Goal: Task Accomplishment & Management: Use online tool/utility

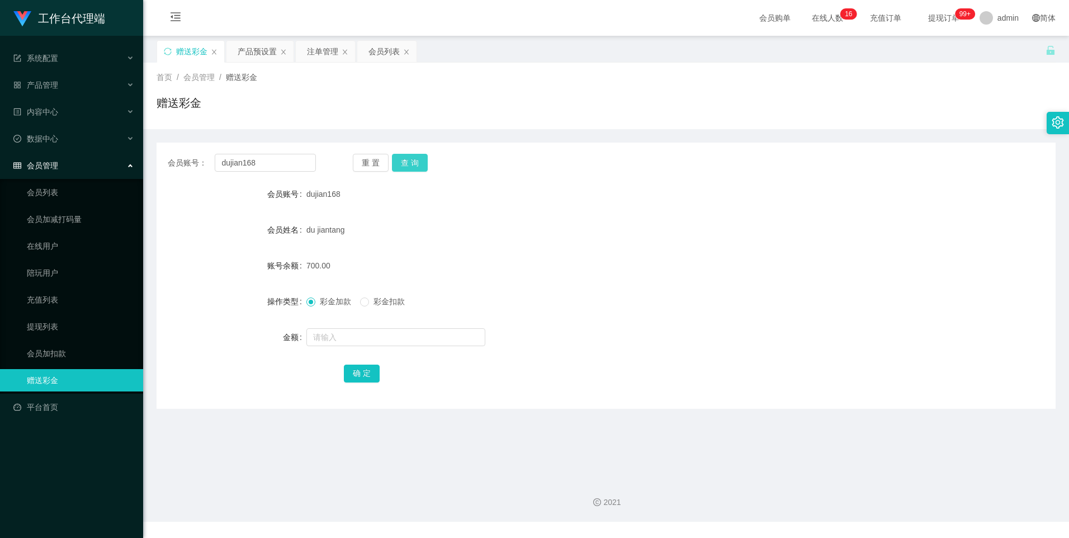
click at [275, 162] on button "查 询" at bounding box center [410, 163] width 36 height 18
click at [275, 305] on input "text" at bounding box center [395, 337] width 179 height 18
type input "2000"
click at [275, 305] on button "确 定" at bounding box center [362, 374] width 36 height 18
click at [256, 53] on div "产品预设置" at bounding box center [257, 51] width 39 height 21
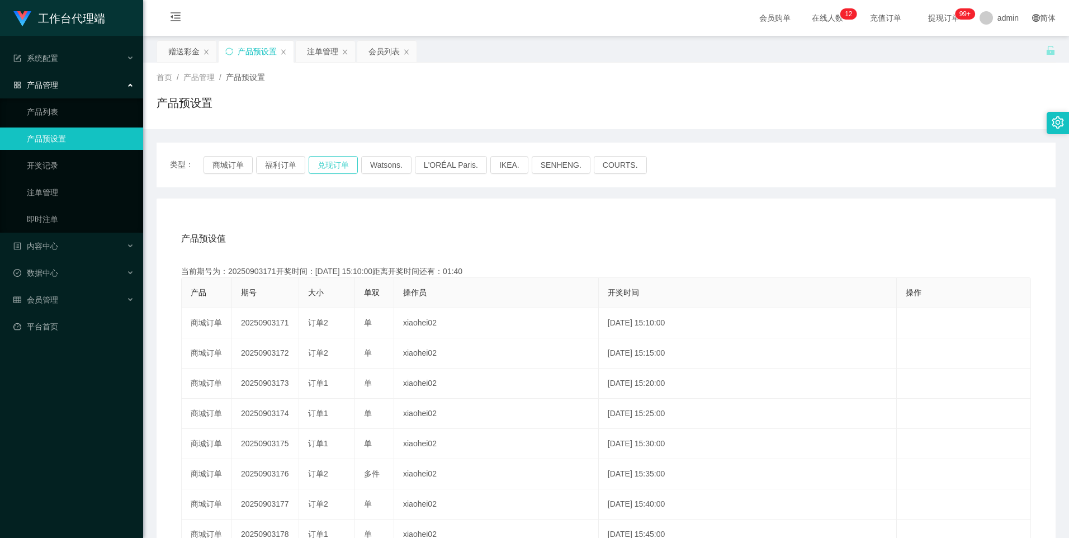
click at [275, 167] on button "兑现订单" at bounding box center [333, 165] width 49 height 18
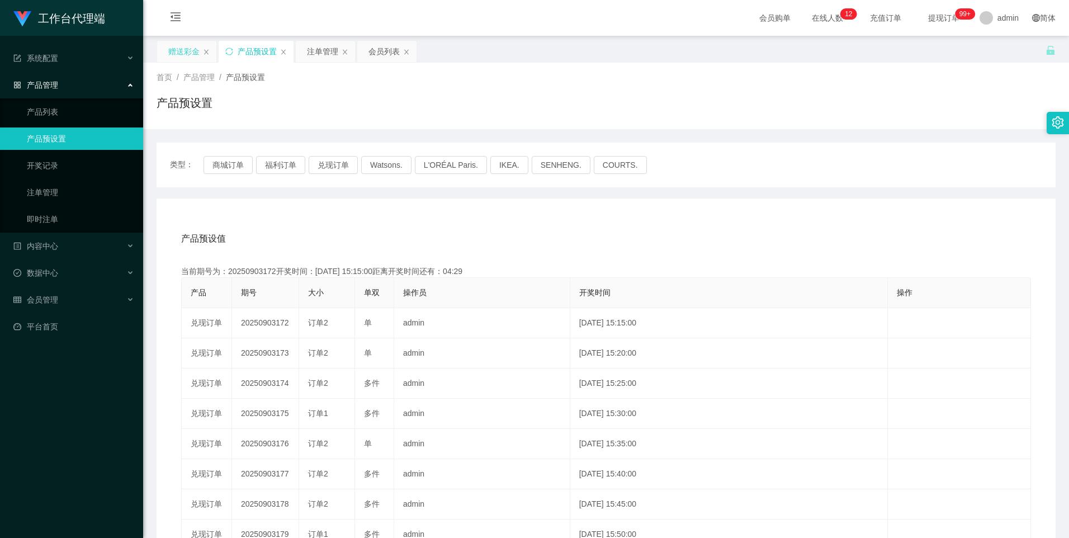
click at [183, 47] on div "赠送彩金" at bounding box center [183, 51] width 31 height 21
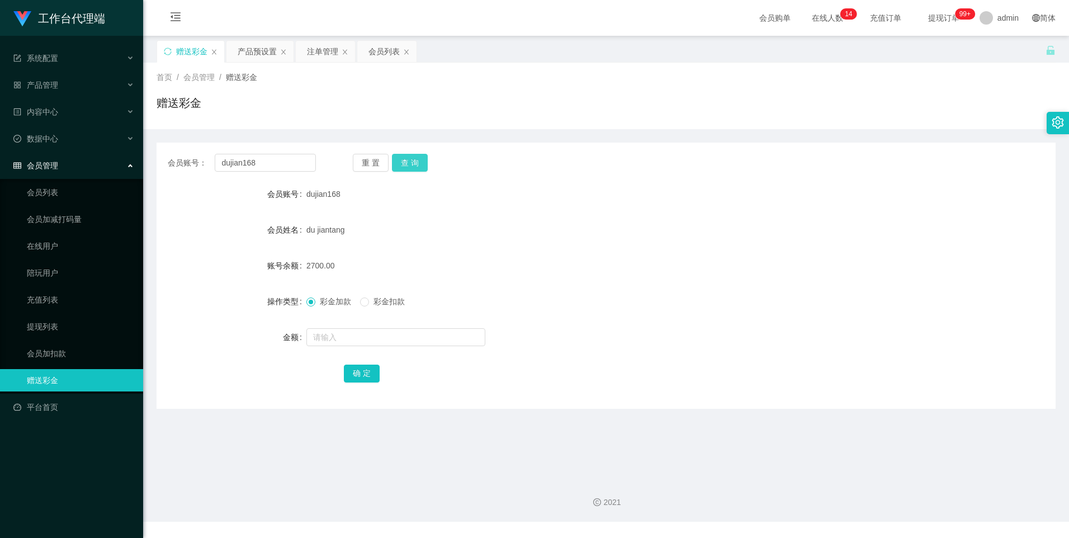
click at [275, 166] on button "查 询" at bounding box center [410, 163] width 36 height 18
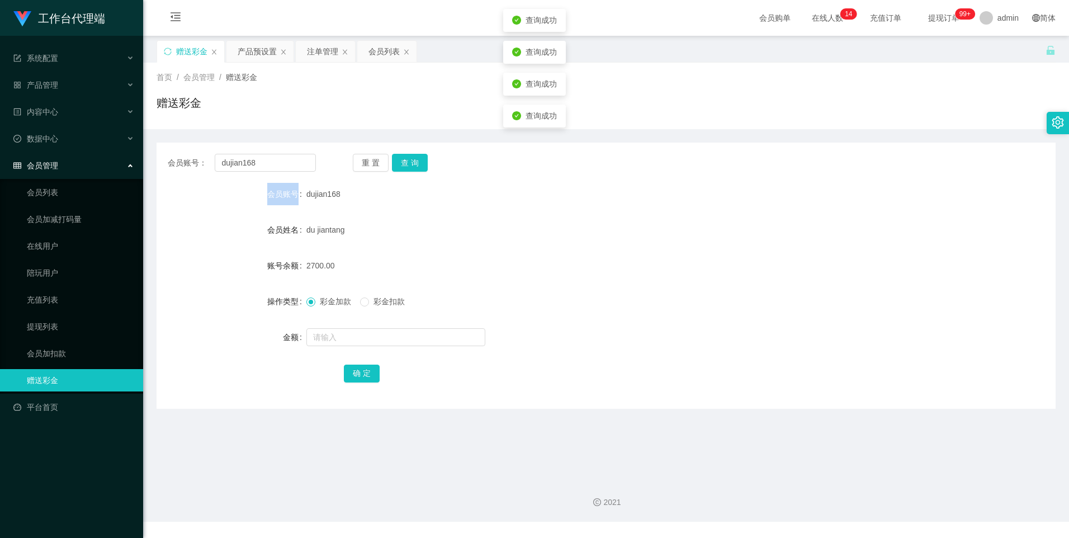
click at [275, 166] on div "重 置 查 询" at bounding box center [427, 163] width 148 height 18
click at [275, 166] on button "查 询" at bounding box center [410, 163] width 36 height 18
click at [275, 49] on div "注单管理" at bounding box center [322, 51] width 31 height 21
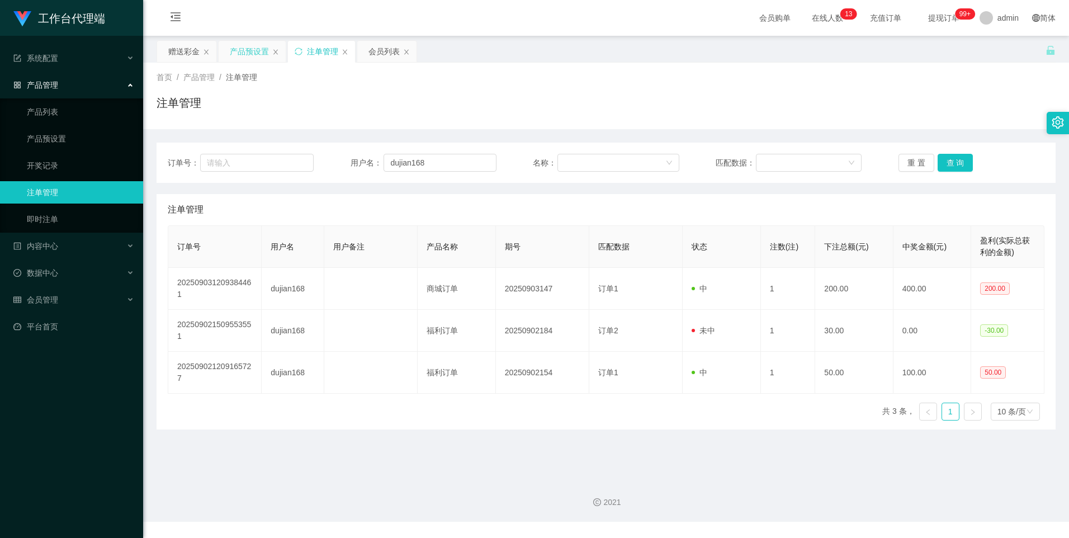
click at [238, 46] on div "产品预设置" at bounding box center [249, 51] width 39 height 21
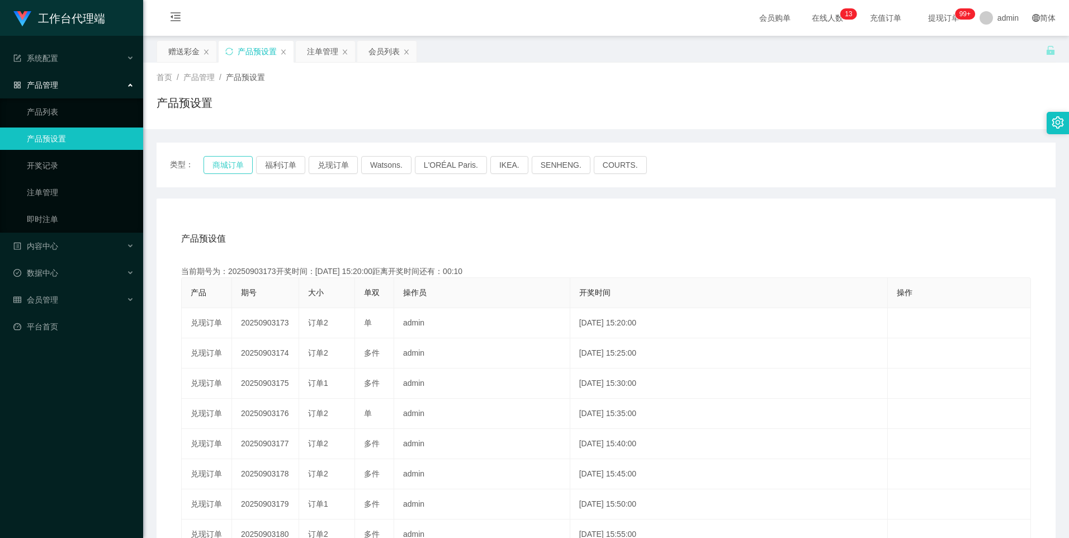
click at [215, 169] on button "商城订单" at bounding box center [228, 165] width 49 height 18
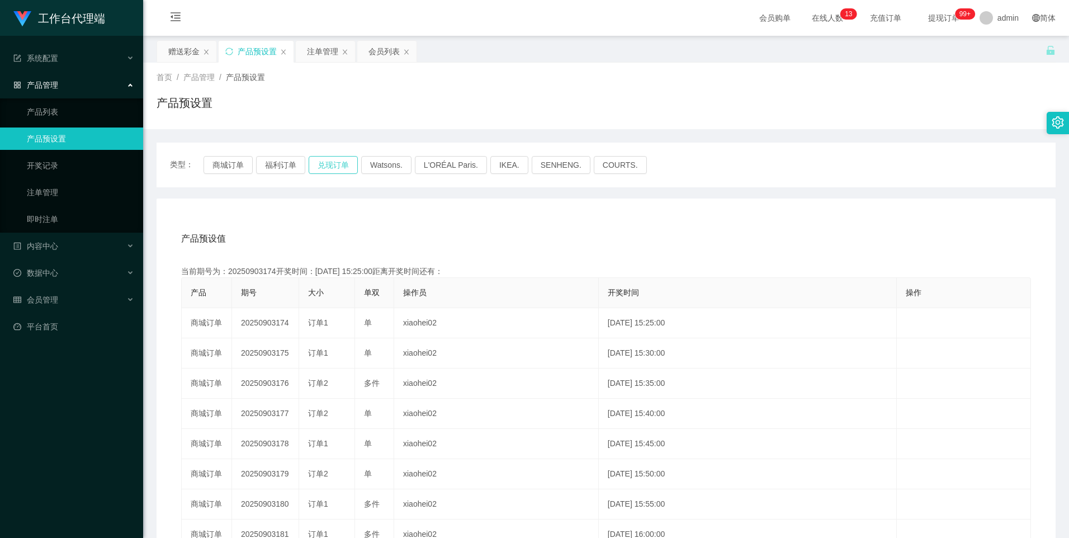
click at [275, 170] on button "兑现订单" at bounding box center [333, 165] width 49 height 18
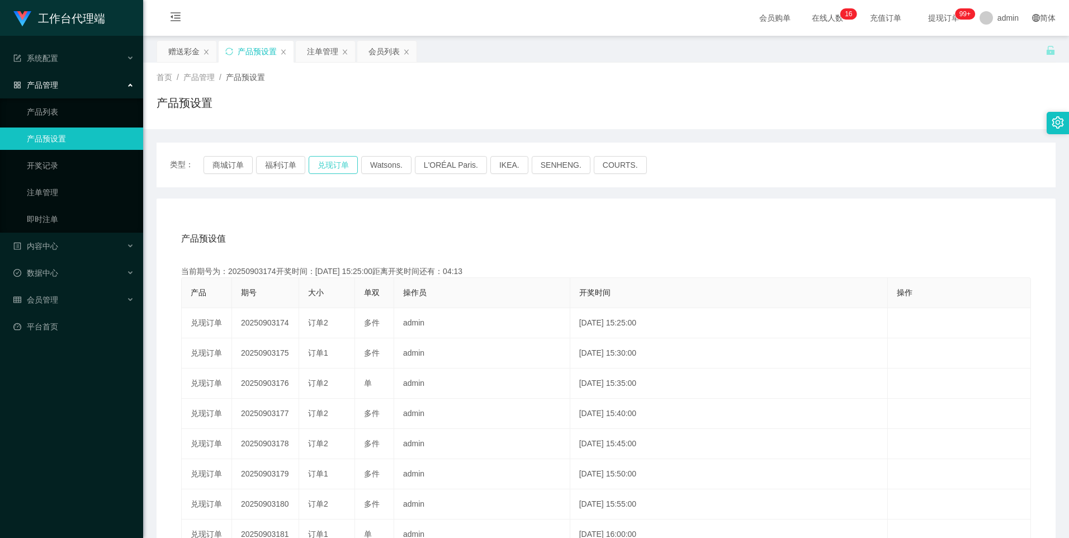
click at [275, 163] on button "兑现订单" at bounding box center [333, 165] width 49 height 18
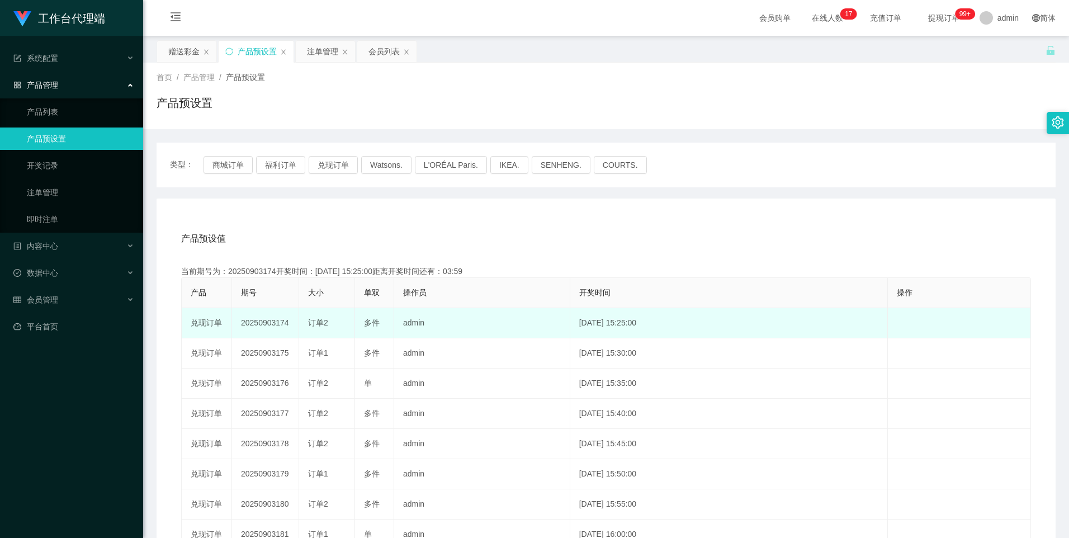
click at [266, 305] on td "20250903174" at bounding box center [265, 323] width 67 height 30
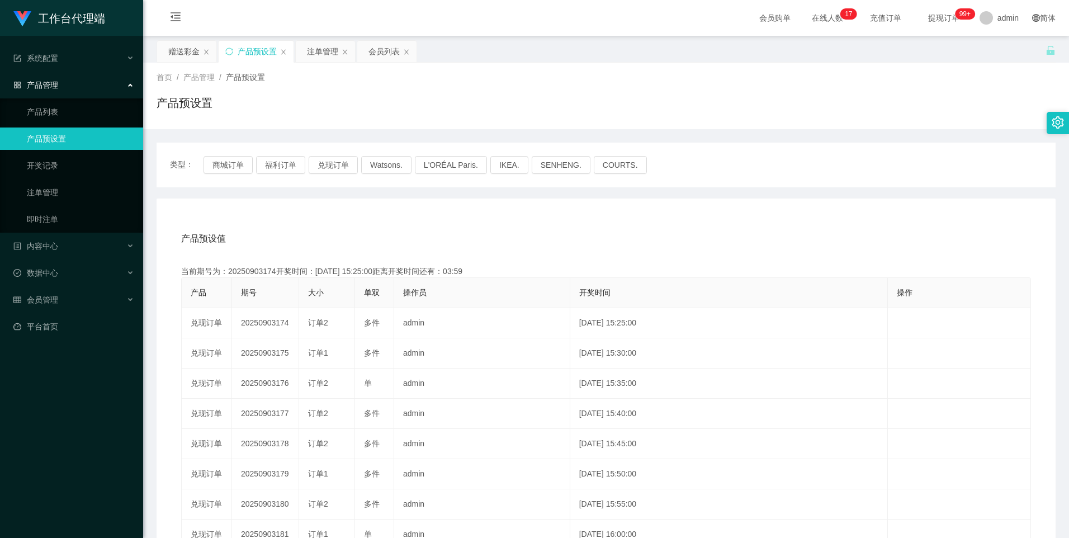
copy td "20250903174"
click at [275, 44] on div "注单管理" at bounding box center [322, 51] width 31 height 21
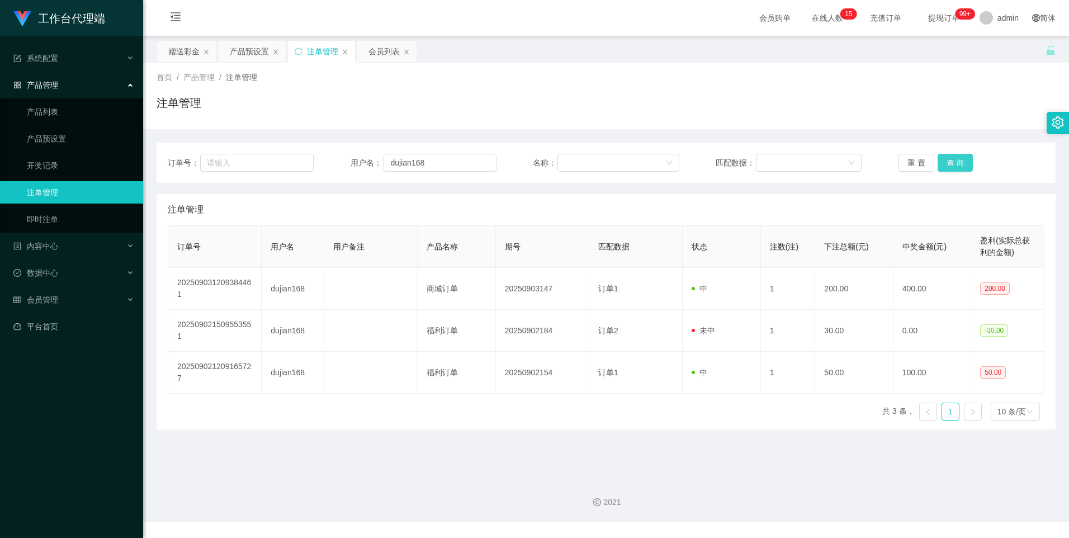
click at [275, 162] on button "查 询" at bounding box center [956, 163] width 36 height 18
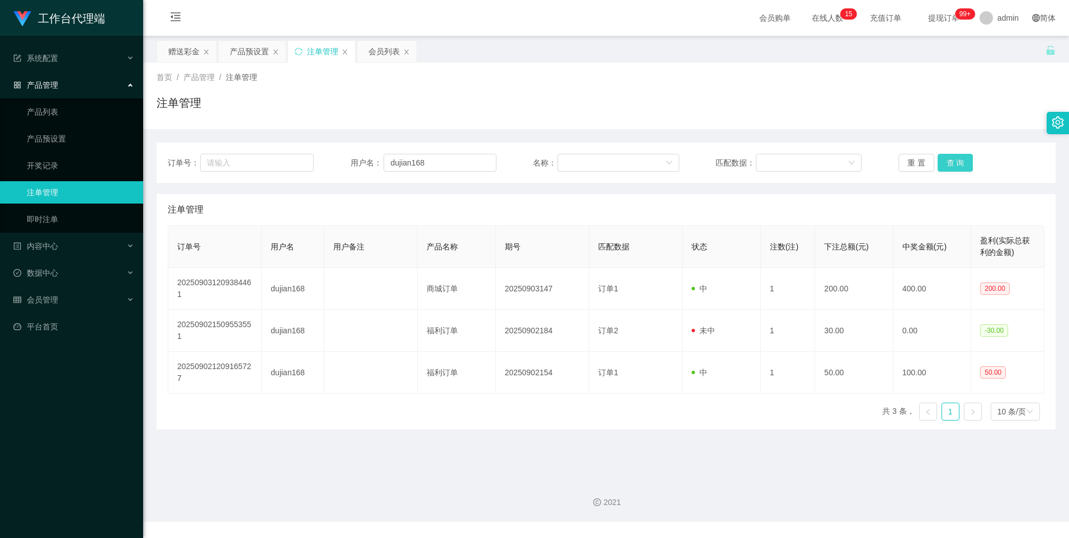
click at [275, 162] on button "查 询" at bounding box center [956, 163] width 36 height 18
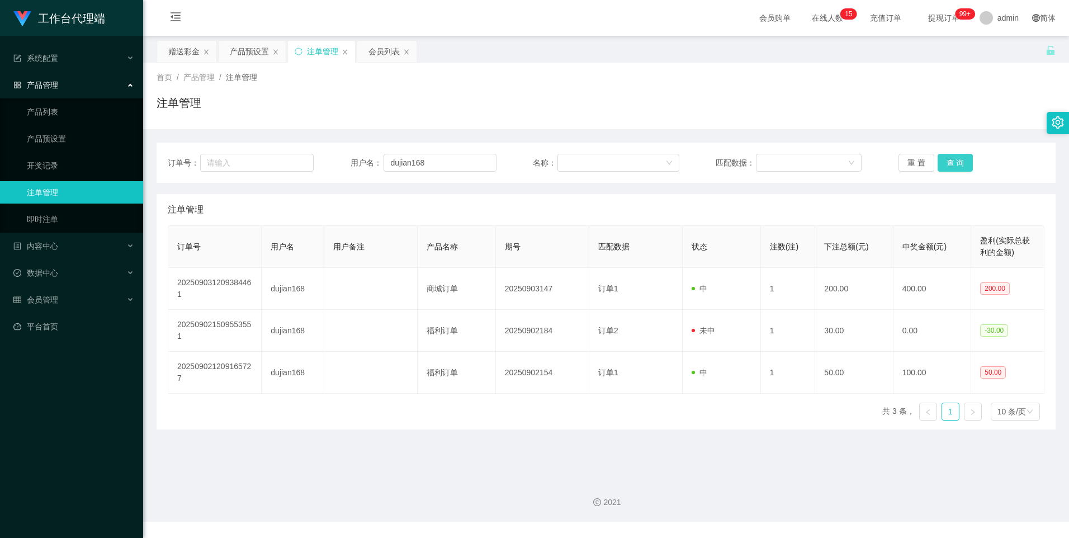
click at [275, 162] on button "查 询" at bounding box center [956, 163] width 36 height 18
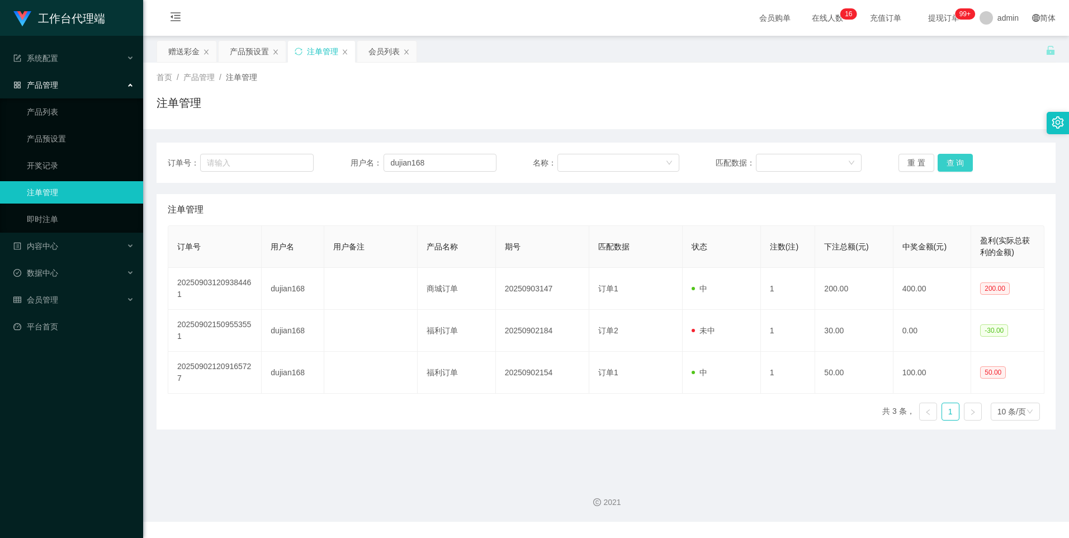
click at [275, 161] on button "查 询" at bounding box center [956, 163] width 36 height 18
click at [275, 161] on button "查 询" at bounding box center [962, 163] width 48 height 18
click at [275, 161] on button "查 询" at bounding box center [956, 163] width 36 height 18
click at [242, 49] on div "产品预设置" at bounding box center [249, 51] width 39 height 21
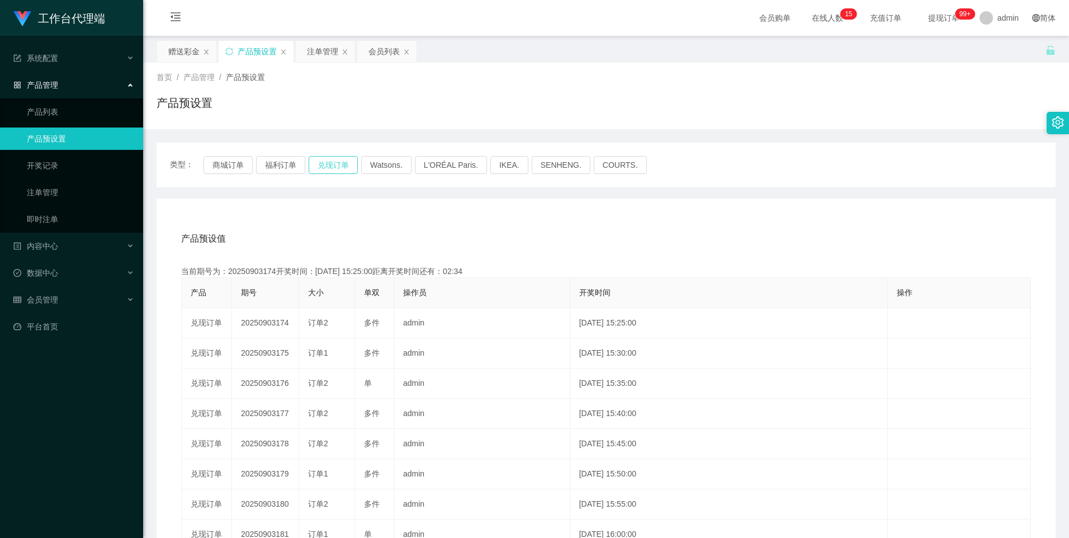
click at [275, 169] on button "兑现订单" at bounding box center [333, 165] width 49 height 18
click at [275, 50] on div "注单管理" at bounding box center [322, 51] width 31 height 21
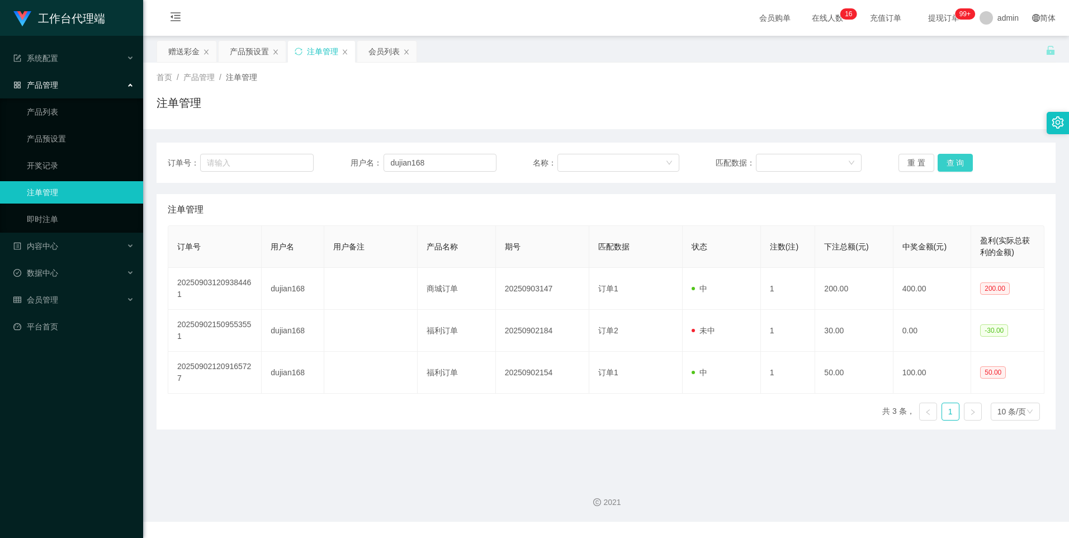
click at [275, 159] on button "查 询" at bounding box center [956, 163] width 36 height 18
click at [275, 168] on button "查 询" at bounding box center [956, 163] width 36 height 18
click at [275, 168] on div "重 置 查 询" at bounding box center [972, 163] width 146 height 18
click at [275, 166] on button "查 询" at bounding box center [956, 163] width 36 height 18
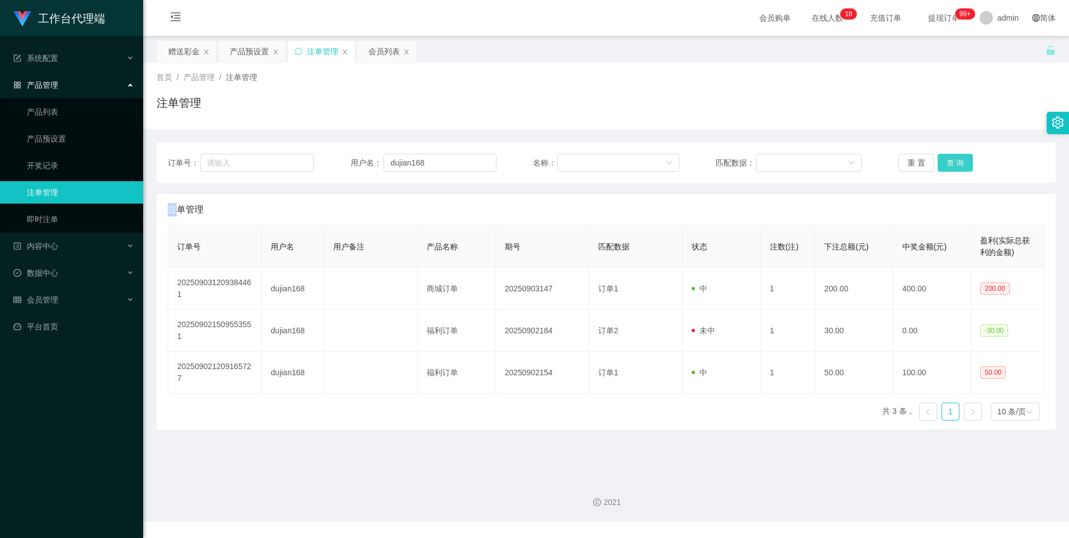
click at [275, 166] on button "查 询" at bounding box center [956, 163] width 36 height 18
click at [250, 49] on div "产品预设置" at bounding box center [249, 51] width 39 height 21
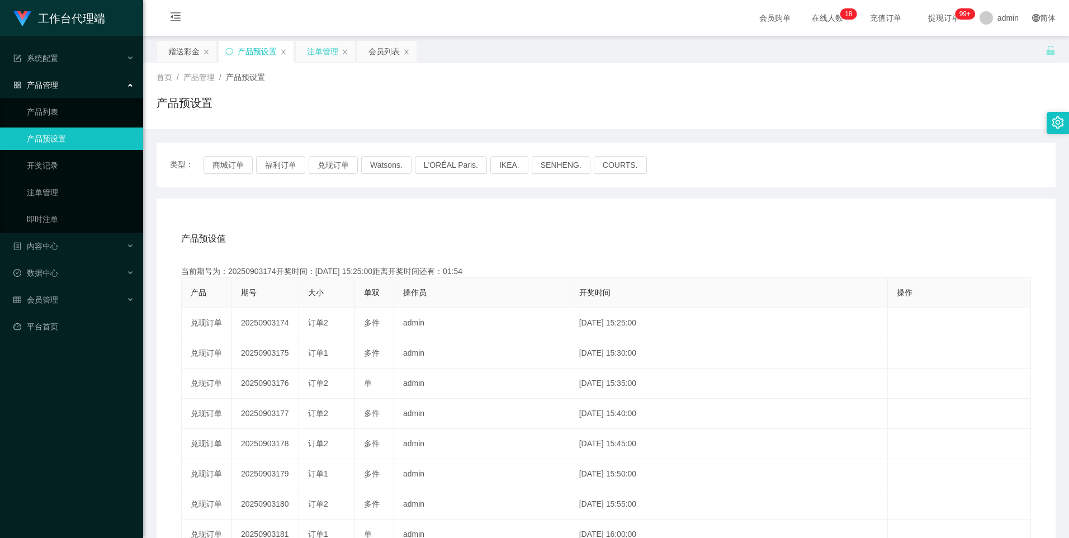
click at [275, 54] on div "注单管理" at bounding box center [322, 51] width 31 height 21
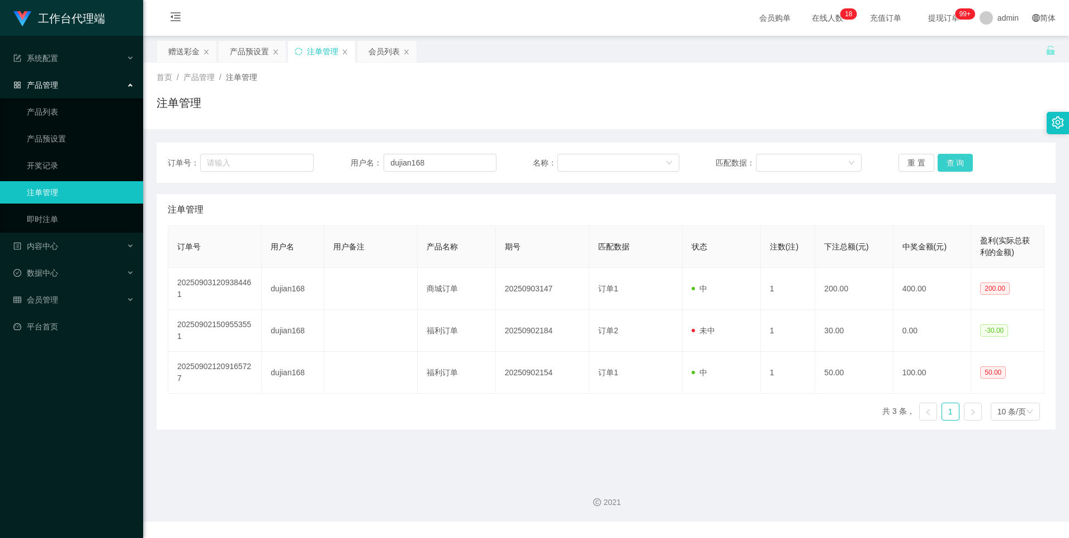
drag, startPoint x: 961, startPoint y: 158, endPoint x: 952, endPoint y: 158, distance: 9.0
click at [275, 157] on button "查 询" at bounding box center [956, 163] width 36 height 18
click at [275, 165] on button "查 询" at bounding box center [956, 163] width 36 height 18
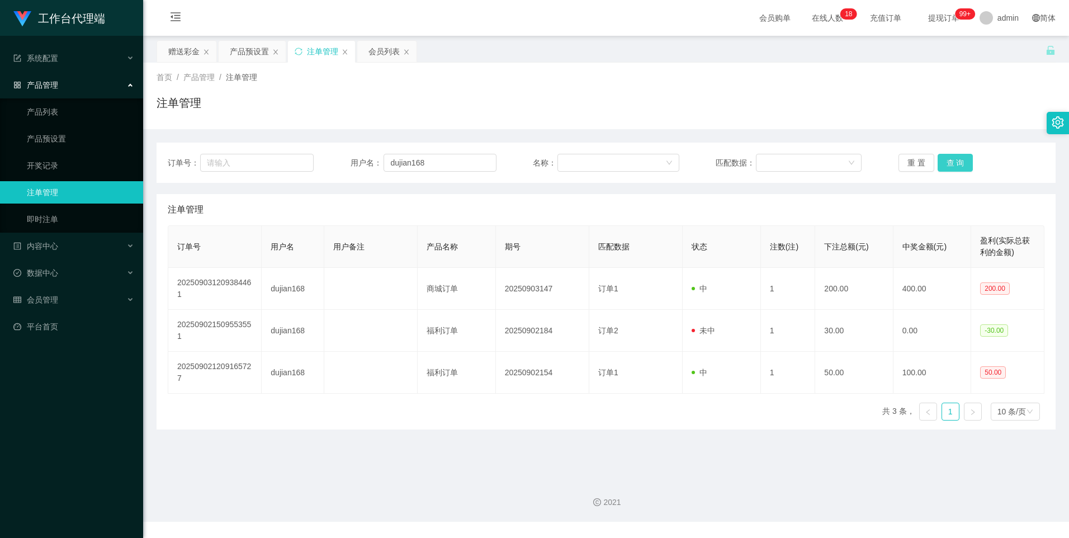
click at [275, 165] on button "查 询" at bounding box center [956, 163] width 36 height 18
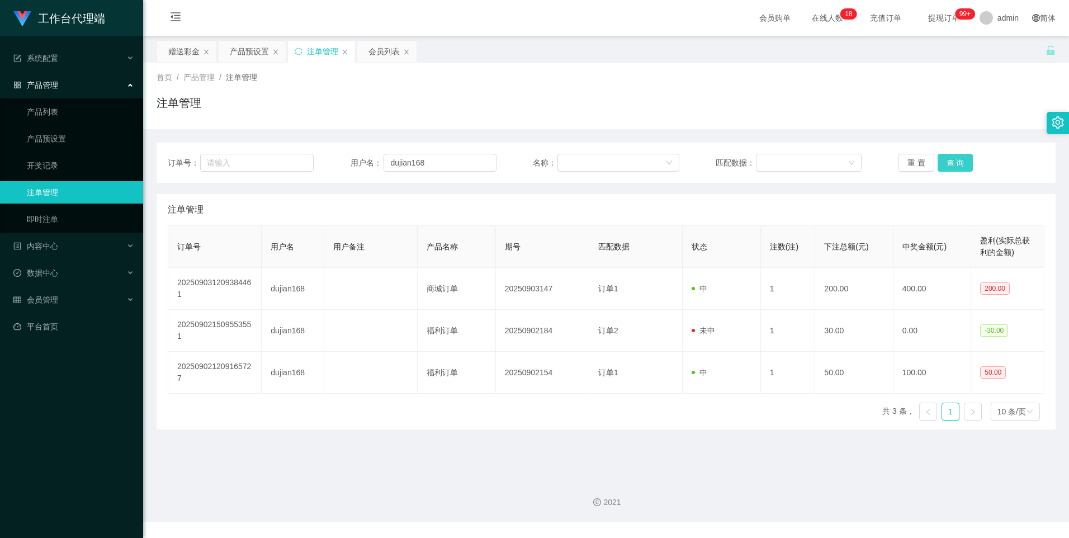
click at [275, 165] on button "查 询" at bounding box center [956, 163] width 36 height 18
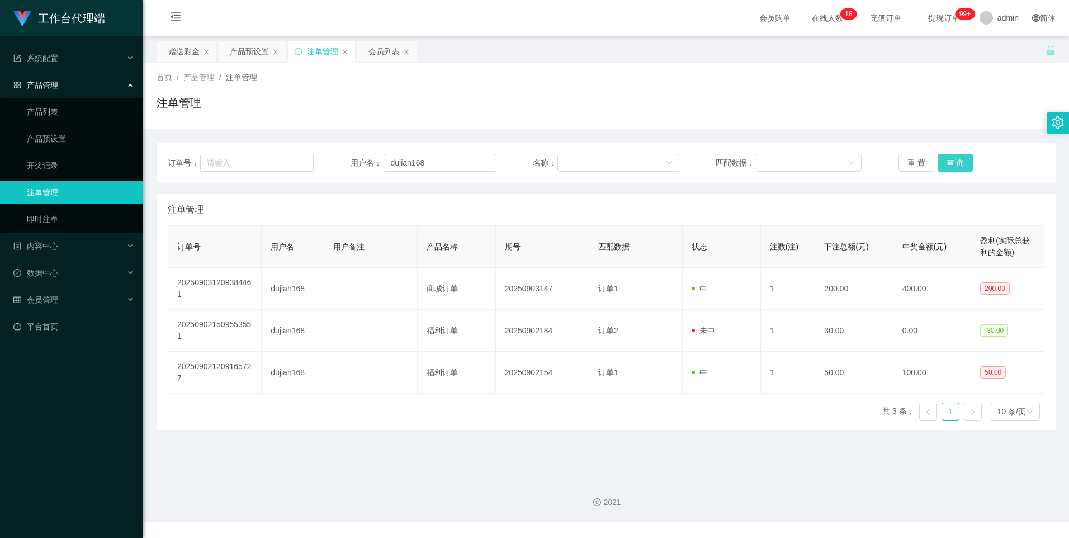
click at [275, 165] on button "查 询" at bounding box center [956, 163] width 36 height 18
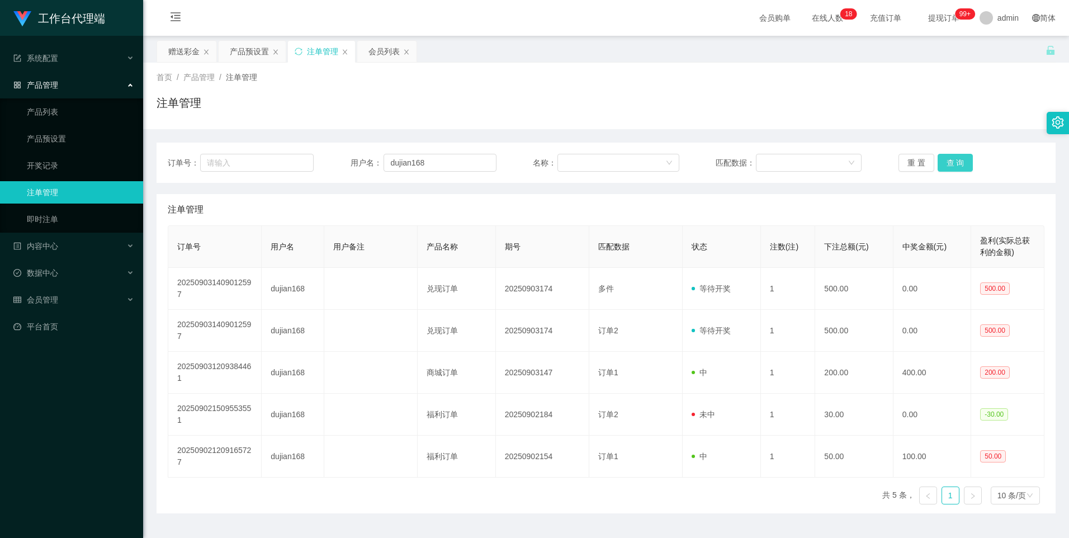
click at [275, 165] on button "查 询" at bounding box center [956, 163] width 36 height 18
click at [275, 167] on button "查 询" at bounding box center [956, 163] width 36 height 18
click at [275, 166] on button "查 询" at bounding box center [956, 163] width 36 height 18
click at [275, 158] on button "查 询" at bounding box center [956, 163] width 36 height 18
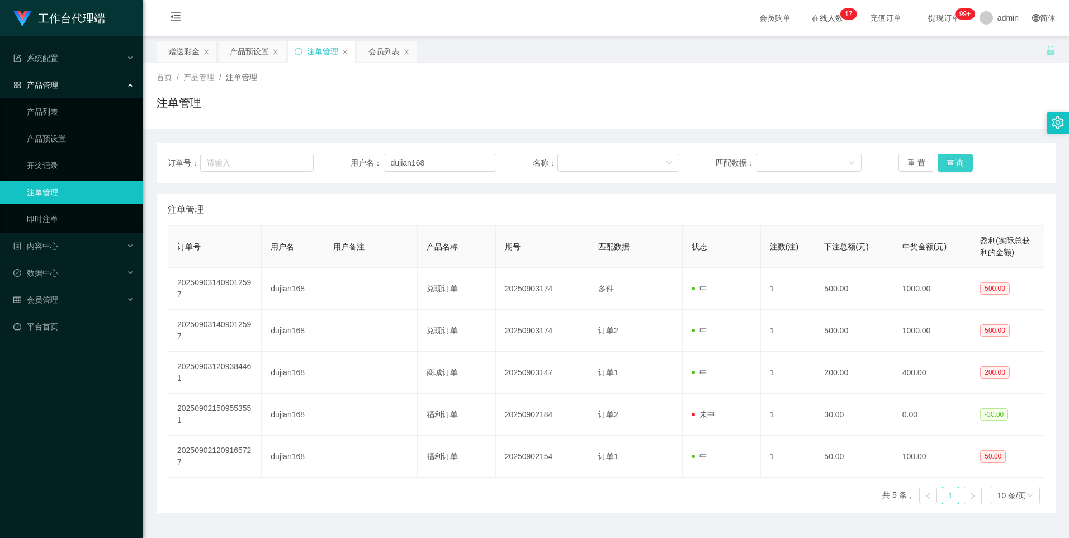
click at [275, 159] on button "查 询" at bounding box center [956, 163] width 36 height 18
click at [275, 166] on button "查 询" at bounding box center [956, 163] width 36 height 18
click at [275, 161] on button "查 询" at bounding box center [956, 163] width 36 height 18
drag, startPoint x: 181, startPoint y: 50, endPoint x: 323, endPoint y: 149, distance: 172.8
click at [181, 50] on div "赠送彩金" at bounding box center [183, 51] width 31 height 21
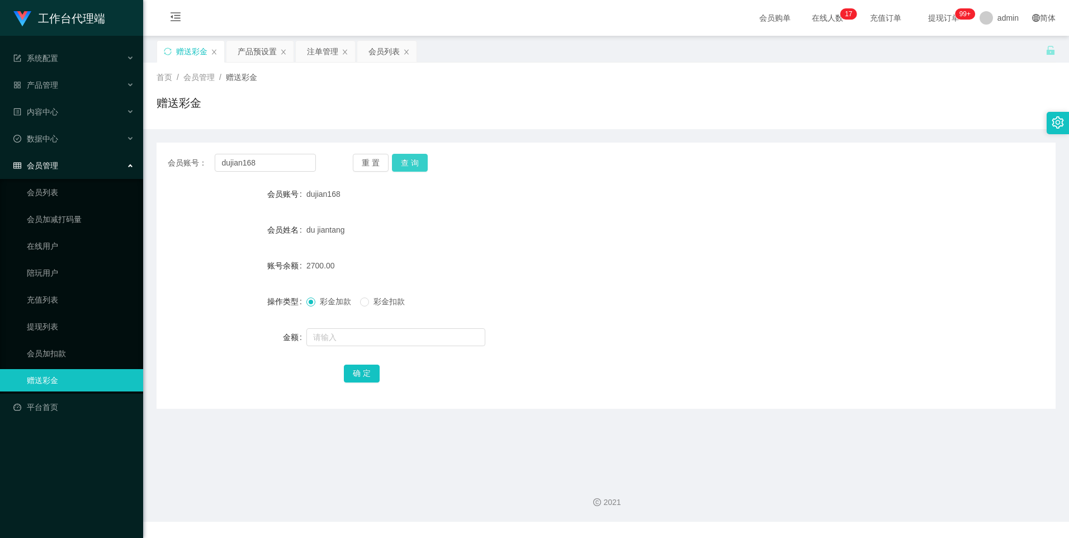
click at [275, 159] on button "查 询" at bounding box center [410, 163] width 36 height 18
click at [275, 154] on button "查 询" at bounding box center [410, 163] width 36 height 18
click at [275, 163] on button "查 询" at bounding box center [410, 163] width 36 height 18
click at [275, 157] on button "查 询" at bounding box center [410, 163] width 36 height 18
click at [275, 168] on button "查 询" at bounding box center [410, 163] width 36 height 18
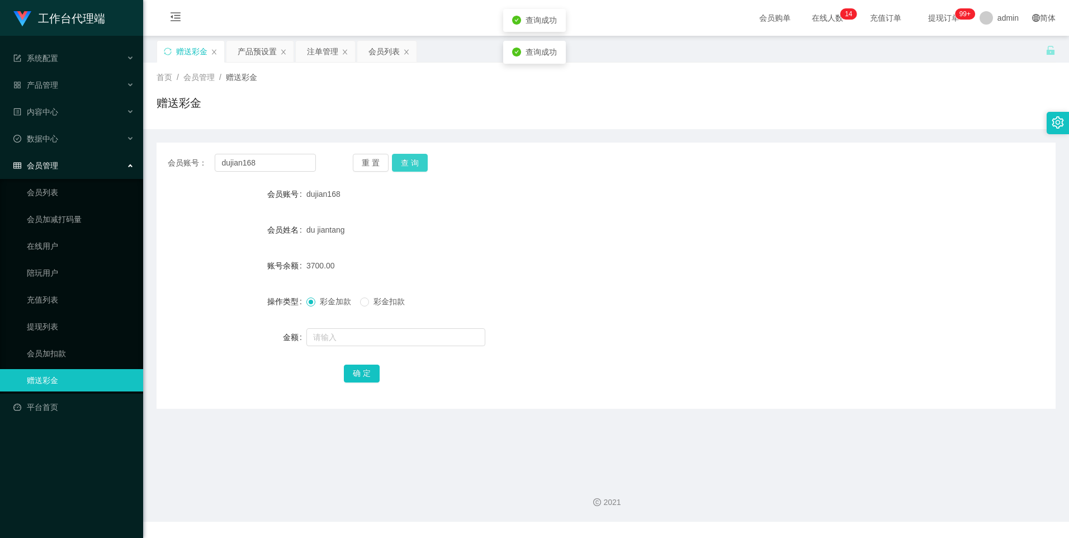
click at [275, 168] on button "查 询" at bounding box center [410, 163] width 36 height 18
click at [275, 162] on button "查 询" at bounding box center [410, 163] width 36 height 18
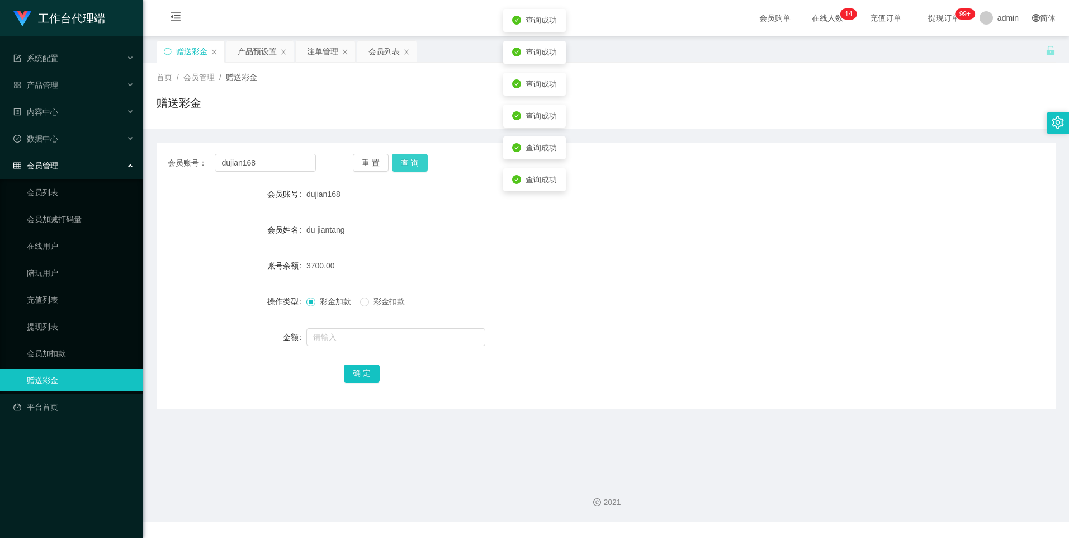
click at [275, 162] on button "查 询" at bounding box center [410, 163] width 36 height 18
click at [275, 162] on div "重 置 查 询" at bounding box center [427, 163] width 148 height 18
click at [275, 162] on button "查 询" at bounding box center [410, 163] width 36 height 18
click at [275, 164] on button "查 询" at bounding box center [410, 163] width 36 height 18
click at [275, 227] on div "du jiantang" at bounding box center [568, 230] width 525 height 22
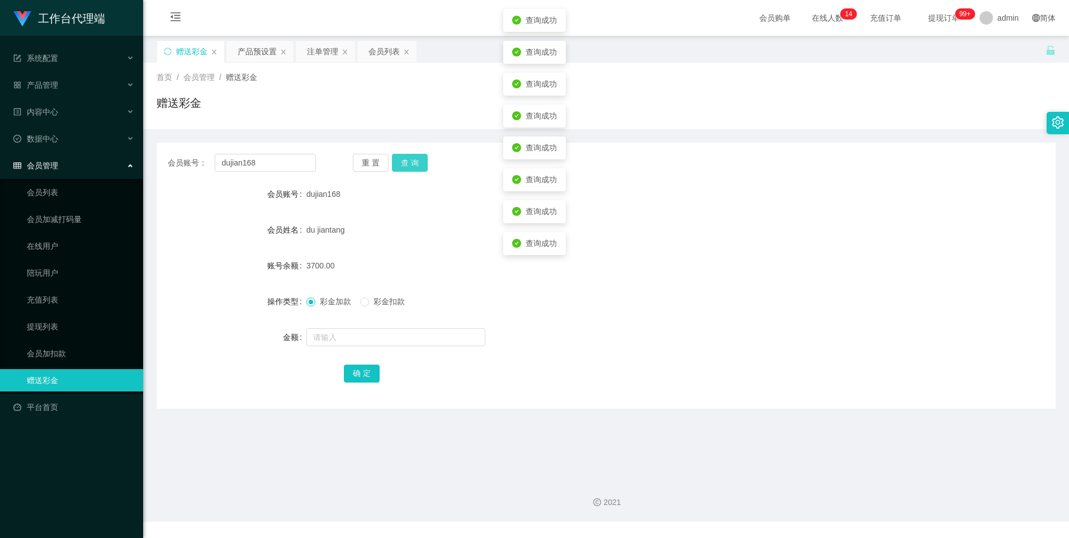
click at [275, 156] on button "查 询" at bounding box center [410, 163] width 36 height 18
click at [275, 161] on button "查 询" at bounding box center [410, 163] width 36 height 18
